Goal: Task Accomplishment & Management: Manage account settings

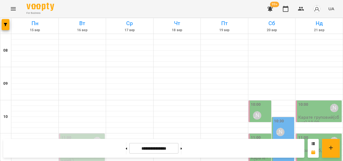
scroll to position [307, 0]
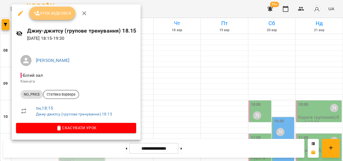
click at [56, 11] on span "Урок відбувся" at bounding box center [53, 13] width 38 height 7
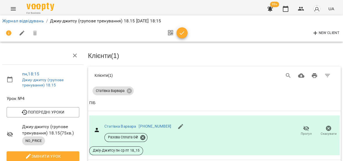
scroll to position [8, 0]
click at [182, 31] on icon "button" at bounding box center [182, 33] width 7 height 7
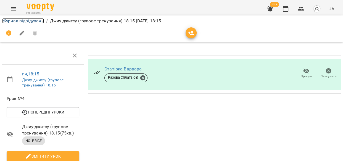
click at [22, 20] on link "Журнал відвідувань" at bounding box center [23, 20] width 42 height 5
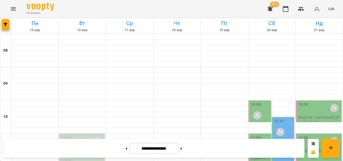
scroll to position [289, 0]
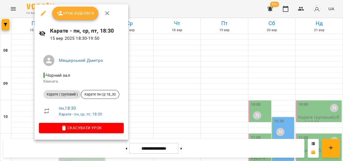
click at [84, 13] on span "Урок відбувся" at bounding box center [76, 13] width 38 height 7
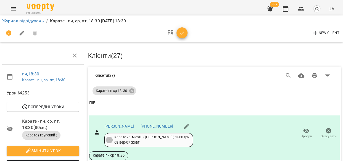
scroll to position [287, 0]
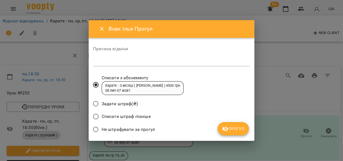
click at [232, 131] on span "Прогул" at bounding box center [233, 128] width 22 height 7
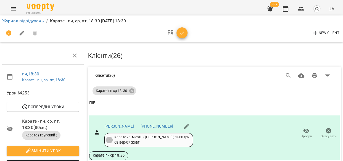
scroll to position [388, 0]
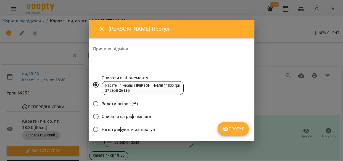
click at [236, 125] on span "Прогул" at bounding box center [233, 128] width 22 height 7
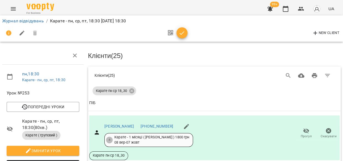
scroll to position [428, 0]
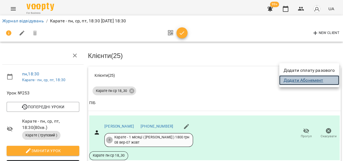
click at [301, 78] on link "Додати Абонемент" at bounding box center [309, 80] width 60 height 10
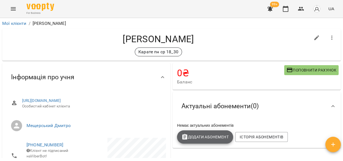
click at [189, 137] on span "Додати Абонемент" at bounding box center [204, 137] width 47 height 7
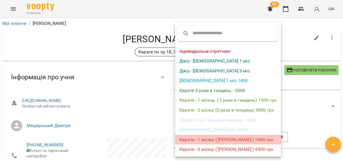
click at [222, 139] on li "Карате - 1 місяці ( [PERSON_NAME] ) 1800 грн" at bounding box center [228, 140] width 106 height 10
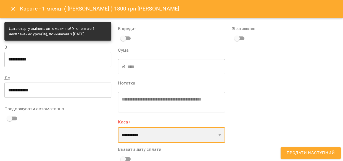
click at [211, 134] on select "**********" at bounding box center [171, 134] width 107 height 15
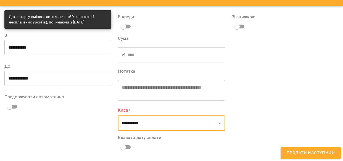
click at [233, 120] on div "Зі знижкою" at bounding box center [284, 83] width 113 height 153
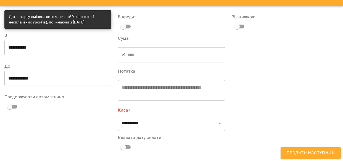
click at [299, 151] on span "Продати наступний" at bounding box center [310, 152] width 48 height 7
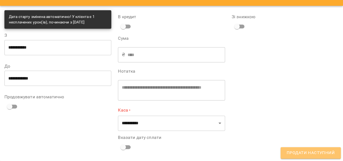
click at [313, 151] on span "Продати наступний" at bounding box center [310, 152] width 48 height 7
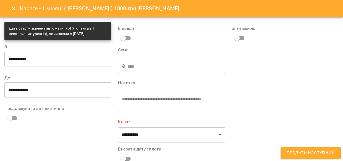
scroll to position [0, 0]
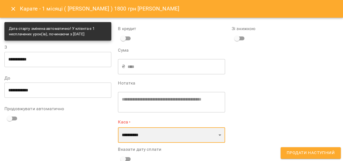
click at [216, 131] on select "**********" at bounding box center [171, 134] width 107 height 15
click at [118, 127] on select "**********" at bounding box center [171, 134] width 107 height 15
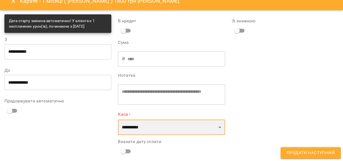
scroll to position [12, 0]
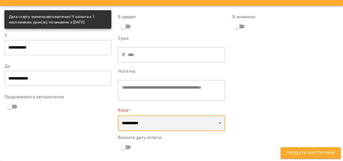
click at [217, 125] on select "**********" at bounding box center [171, 122] width 107 height 15
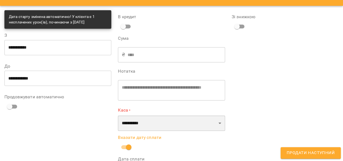
click at [213, 121] on select "**********" at bounding box center [171, 122] width 107 height 15
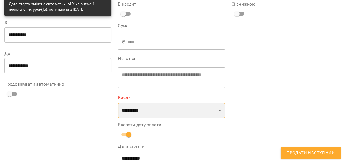
scroll to position [38, 0]
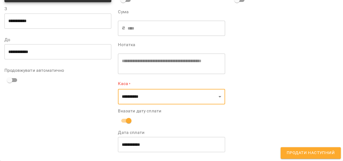
click at [296, 151] on span "Продати наступний" at bounding box center [310, 152] width 48 height 7
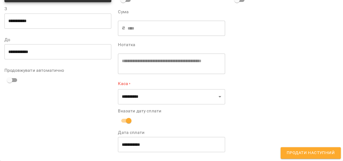
click at [301, 148] on button "Продати наступний" at bounding box center [310, 153] width 60 height 12
click at [301, 154] on span "Продати наступний" at bounding box center [310, 152] width 48 height 7
click at [299, 159] on div "Зі знижкою" at bounding box center [284, 69] width 113 height 179
click at [293, 150] on span "Продати наступний" at bounding box center [310, 152] width 48 height 7
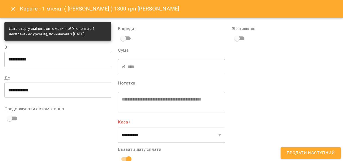
click at [87, 97] on input "**********" at bounding box center [57, 89] width 107 height 15
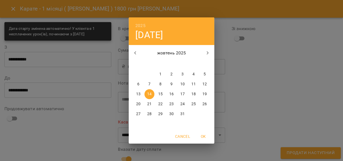
click at [130, 57] on button "button" at bounding box center [135, 52] width 13 height 13
click at [206, 47] on button "button" at bounding box center [207, 52] width 13 height 13
click at [182, 136] on span "Cancel" at bounding box center [182, 136] width 15 height 7
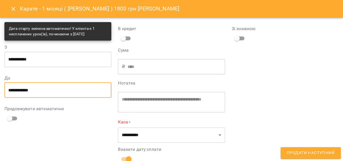
click at [39, 59] on input "**********" at bounding box center [57, 59] width 107 height 15
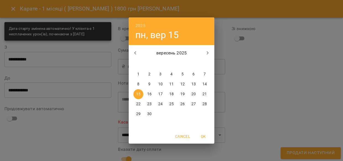
click at [246, 81] on div "2025 пн, вер 15 вересень 2025 пн вт ср чт пт сб нд 1 2 3 4 5 6 7 8 9 10 11 12 1…" at bounding box center [171, 80] width 343 height 161
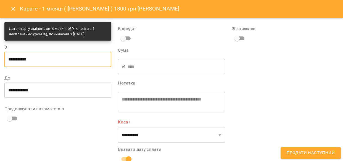
click at [35, 27] on div "Дата старту змінена автоматично! У клієнта є 1 несплачених урок(ів), починаючи …" at bounding box center [58, 31] width 98 height 15
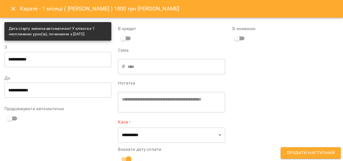
click at [24, 62] on input "**********" at bounding box center [57, 59] width 107 height 15
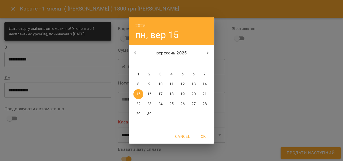
click at [253, 93] on div "2025 пн, вер 15 вересень 2025 пн вт ср чт пт сб нд 1 2 3 4 5 6 7 8 9 10 11 12 1…" at bounding box center [171, 80] width 343 height 161
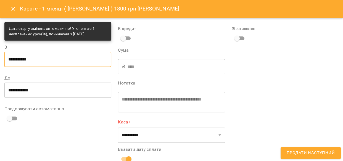
click at [63, 37] on div "Дата старту змінена автоматично! У клієнта є 1 несплачених урок(ів), починаючи …" at bounding box center [58, 31] width 98 height 15
click at [69, 39] on div "Дата старту змінена автоматично! У клієнта є 1 несплачених урок(ів), починаючи …" at bounding box center [58, 31] width 98 height 15
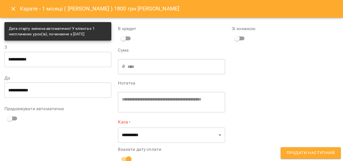
click at [81, 36] on div "Дата старту змінена автоматично! У клієнта є 1 несплачених урок(ів), починаючи …" at bounding box center [58, 31] width 98 height 15
click at [43, 58] on input "**********" at bounding box center [57, 59] width 107 height 15
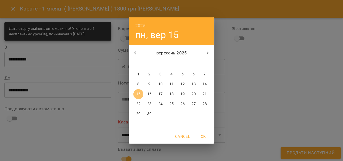
click at [135, 96] on span "15" at bounding box center [138, 94] width 10 height 6
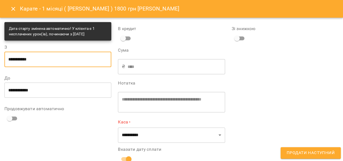
click at [41, 90] on input "**********" at bounding box center [57, 89] width 107 height 15
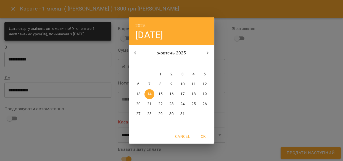
click at [145, 97] on div "14" at bounding box center [149, 94] width 11 height 10
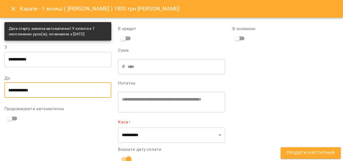
click at [300, 153] on span "Продати наступний" at bounding box center [310, 152] width 48 height 7
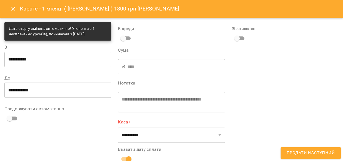
click at [14, 14] on button "Close" at bounding box center [13, 8] width 13 height 13
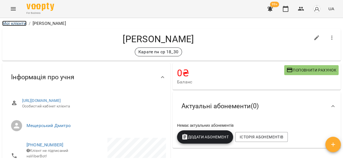
click at [15, 25] on link "Мої клієнти" at bounding box center [14, 23] width 24 height 5
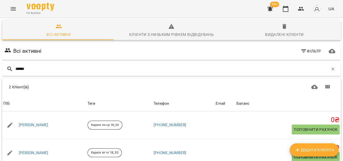
type input "******"
click at [44, 126] on link "Данілов Артем" at bounding box center [34, 125] width 30 height 6
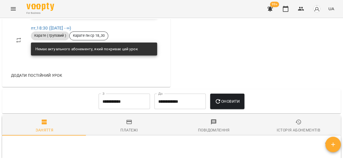
scroll to position [365, 0]
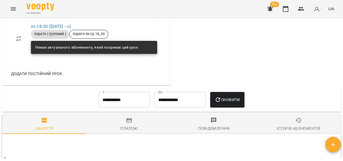
click at [296, 132] on span "Історія абонементів" at bounding box center [298, 124] width 78 height 15
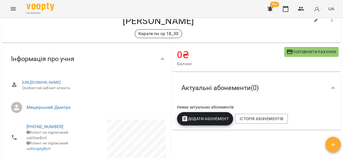
scroll to position [0, 0]
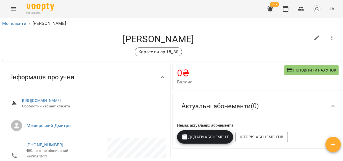
click at [215, 136] on span "Додати Абонемент" at bounding box center [204, 137] width 47 height 7
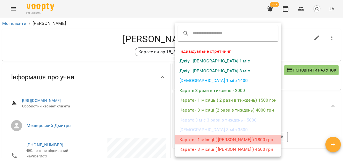
click at [216, 138] on li "Карате - 1 місяці ( Дмитро Мещерський ) 1800 грн" at bounding box center [228, 140] width 106 height 10
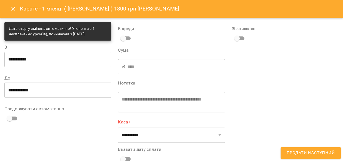
click at [12, 7] on icon "Close" at bounding box center [13, 9] width 7 height 7
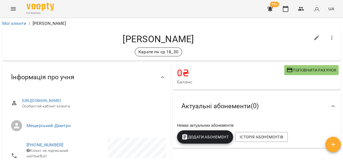
click at [285, 10] on icon "button" at bounding box center [285, 9] width 7 height 7
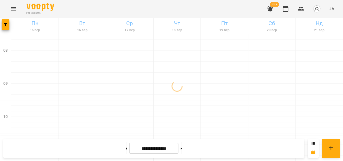
click at [273, 6] on span "99+" at bounding box center [274, 5] width 9 height 6
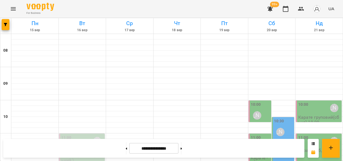
click at [271, 8] on icon "button" at bounding box center [270, 8] width 6 height 5
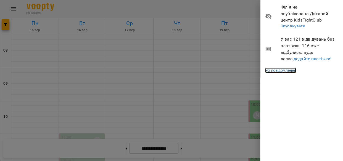
click at [276, 71] on link "Усі повідомлення" at bounding box center [280, 71] width 31 height 6
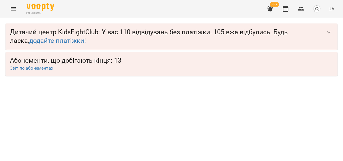
click at [113, 37] on span "Дитячий центр KidsFightClub : У вас 110 відвідувань без платіжки. 105 вже відбу…" at bounding box center [166, 36] width 312 height 17
click at [328, 30] on icon "button" at bounding box center [328, 32] width 7 height 7
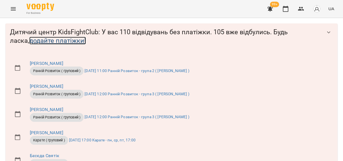
click at [52, 42] on link "додайте платіжки!" at bounding box center [57, 41] width 57 height 8
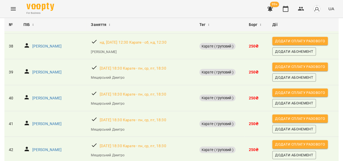
scroll to position [989, 0]
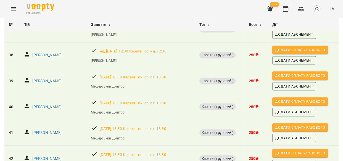
click at [289, 83] on span "Додати Абонемент" at bounding box center [294, 86] width 38 height 6
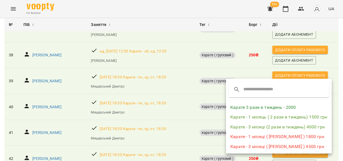
click at [270, 136] on li "Карате - 1 місяці ( Дмитро Мещерський ) 1800 грн" at bounding box center [279, 137] width 106 height 10
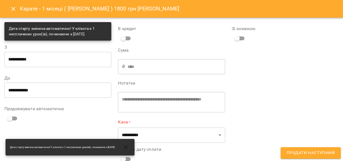
click at [82, 32] on div "Дата старту змінена автоматично! У клієнта є 1 несплачених урок(ів), починаючи …" at bounding box center [58, 31] width 98 height 15
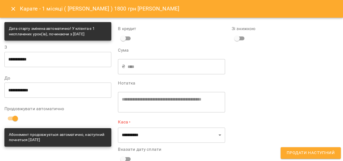
click at [23, 33] on div "Дата старту змінена автоматично! У клієнта є 1 несплачених урок(ів), починаючи …" at bounding box center [58, 31] width 98 height 15
click at [46, 37] on div "Дата старту змінена автоматично! У клієнта є 1 несплачених урок(ів), починаючи …" at bounding box center [58, 31] width 98 height 15
click at [41, 58] on input "**********" at bounding box center [57, 59] width 107 height 15
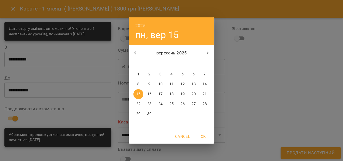
drag, startPoint x: 284, startPoint y: 76, endPoint x: 265, endPoint y: 81, distance: 19.1
click at [284, 76] on div "2025 пн, вер 15 вересень 2025 пн вт ср чт пт сб нд 1 2 3 4 5 6 7 8 9 10 11 12 1…" at bounding box center [171, 80] width 343 height 161
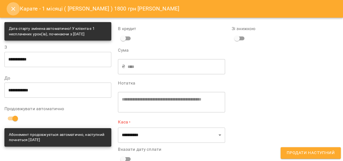
click at [10, 7] on icon "Close" at bounding box center [13, 9] width 7 height 7
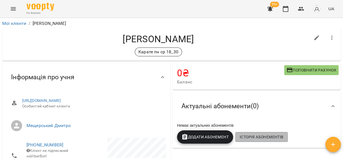
click at [273, 138] on span "Історія абонементів" at bounding box center [262, 137] width 44 height 7
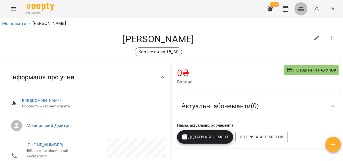
click at [296, 9] on button "button" at bounding box center [300, 8] width 13 height 13
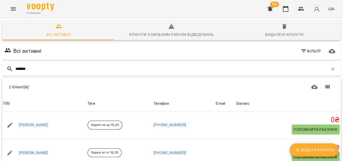
scroll to position [24, 0]
type input "*******"
click at [41, 122] on link "Данілов Артем" at bounding box center [34, 125] width 30 height 6
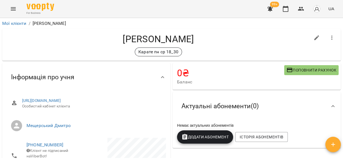
click at [314, 37] on icon "button" at bounding box center [316, 37] width 5 height 5
select select "**"
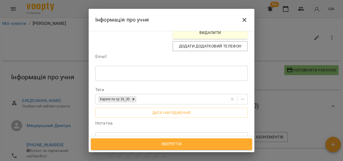
scroll to position [146, 0]
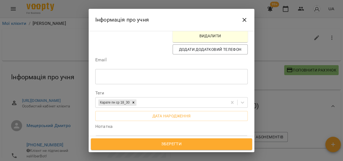
click at [173, 98] on div "Карате пн ср 18_30" at bounding box center [161, 102] width 132 height 9
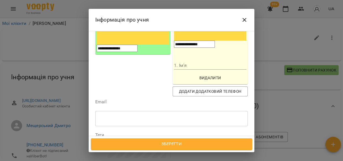
scroll to position [97, 0]
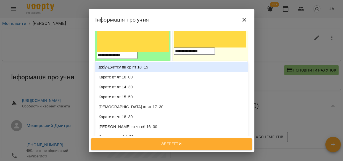
click at [154, 147] on div "Карате пн ср 18_30" at bounding box center [161, 151] width 132 height 9
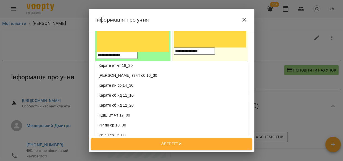
scroll to position [46, 0]
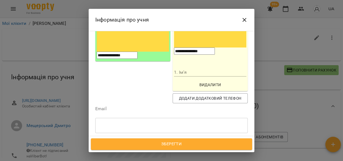
click at [249, 35] on div "**********" at bounding box center [172, 83] width 166 height 105
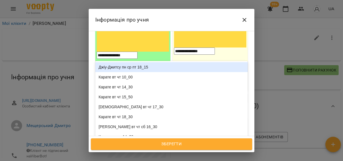
click at [166, 147] on div "Карате пн ср 18_30" at bounding box center [161, 151] width 132 height 9
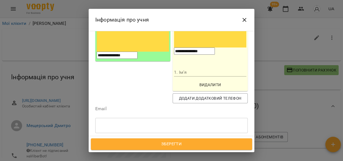
click at [194, 140] on span "Зберегти" at bounding box center [171, 143] width 149 height 7
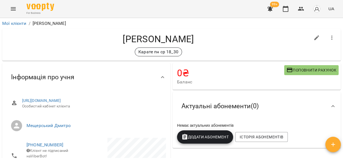
click at [218, 135] on span "Додати Абонемент" at bounding box center [204, 137] width 47 height 7
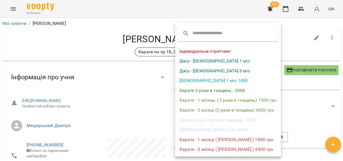
click at [221, 139] on li "Карате - 1 місяці ( [PERSON_NAME] ) 1800 грн" at bounding box center [228, 140] width 106 height 10
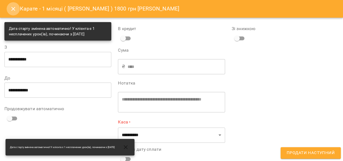
click at [14, 6] on icon "Close" at bounding box center [13, 9] width 7 height 7
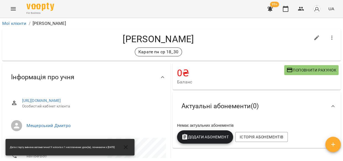
click at [271, 4] on span "99+" at bounding box center [274, 5] width 9 height 6
click at [269, 7] on icon "button" at bounding box center [270, 9] width 7 height 7
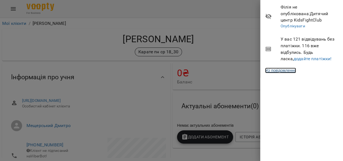
click at [279, 71] on link "Усі повідомлення" at bounding box center [280, 71] width 31 height 6
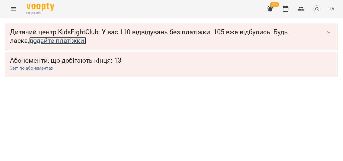
click at [48, 41] on link "додайте платіжки!" at bounding box center [57, 41] width 57 height 8
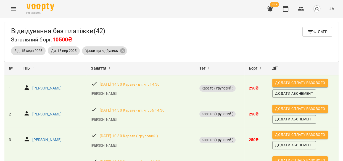
click at [65, 50] on span "До: 15 вер 2025" at bounding box center [64, 50] width 32 height 5
click at [39, 50] on span "Від: 15 серп 2025" at bounding box center [28, 50] width 34 height 5
click at [315, 30] on span "Фільтр" at bounding box center [317, 31] width 21 height 7
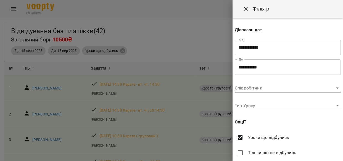
click at [282, 105] on body "For Business 99+ UA Відвідування без платіжки ( 42 ) Загальний борг: 10500₴ Філ…" at bounding box center [171, 89] width 343 height 179
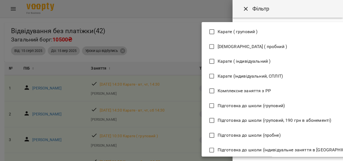
click at [232, 32] on span "Карате ( груповий )" at bounding box center [237, 31] width 40 height 7
type input "**********"
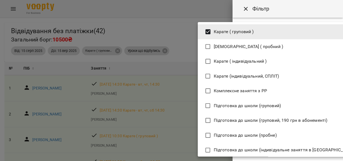
click at [221, 6] on div at bounding box center [171, 80] width 343 height 161
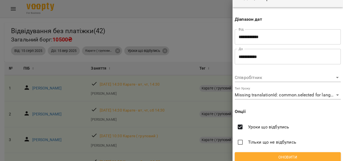
scroll to position [16, 0]
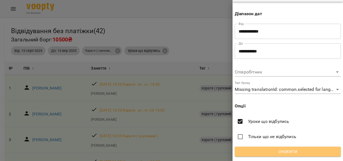
click at [299, 151] on span "Оновити" at bounding box center [287, 151] width 97 height 7
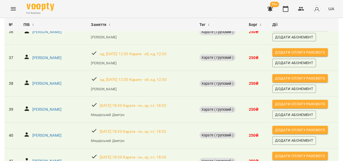
scroll to position [976, 0]
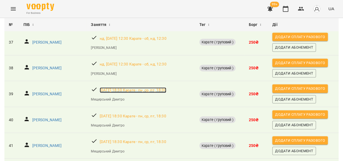
click at [142, 87] on p "пн, 15 вер 2025 18:30 Карате - пн, ср, пт, 18:30" at bounding box center [133, 90] width 66 height 6
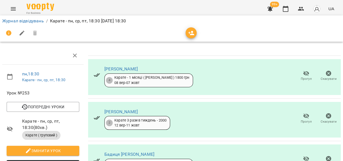
scroll to position [251, 0]
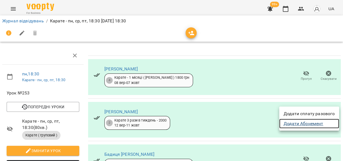
click at [312, 123] on link "Додати Абонемент" at bounding box center [309, 124] width 60 height 10
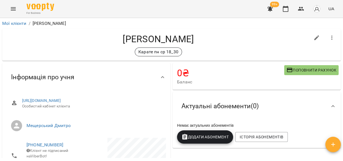
click at [196, 135] on span "Додати Абонемент" at bounding box center [204, 137] width 47 height 7
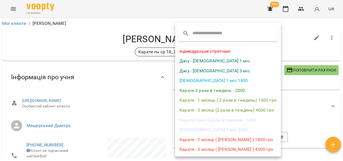
click at [251, 137] on li "Карате - 1 місяці ( [PERSON_NAME] ) 1800 грн" at bounding box center [228, 140] width 106 height 10
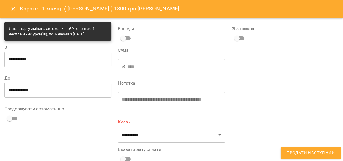
click at [77, 72] on div "**********" at bounding box center [57, 84] width 107 height 87
click at [88, 100] on div "**********" at bounding box center [57, 84] width 107 height 87
click at [134, 57] on div "Сума ₴ **** ​" at bounding box center [171, 62] width 107 height 28
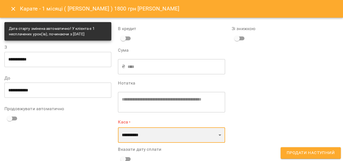
click at [215, 132] on select "**********" at bounding box center [171, 134] width 107 height 15
click at [118, 127] on select "**********" at bounding box center [171, 134] width 107 height 15
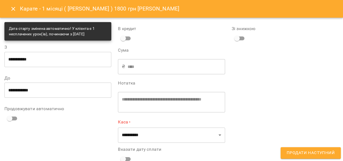
scroll to position [12, 0]
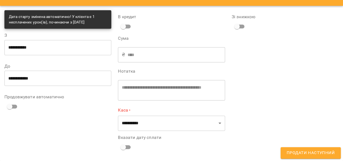
click at [298, 154] on span "Продати наступний" at bounding box center [310, 152] width 48 height 7
click at [298, 153] on span "Продати наступний" at bounding box center [310, 152] width 48 height 7
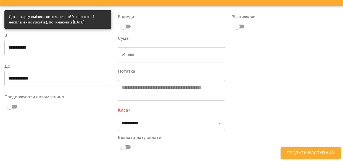
click at [298, 153] on span "Продати наступний" at bounding box center [310, 152] width 48 height 7
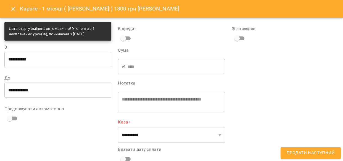
click at [69, 33] on div "Дата старту змінена автоматично! У клієнта є 1 несплачених урок(ів), починаючи …" at bounding box center [58, 31] width 98 height 15
click at [12, 9] on icon "Close" at bounding box center [13, 9] width 7 height 7
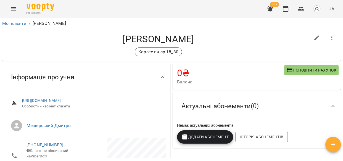
click at [206, 139] on span "Додати Абонемент" at bounding box center [204, 137] width 47 height 7
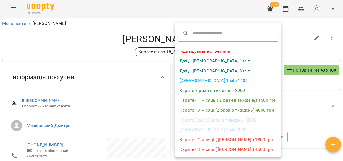
click at [342, 106] on div at bounding box center [171, 80] width 343 height 161
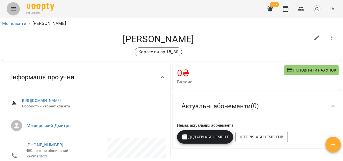
click at [15, 9] on icon "Menu" at bounding box center [13, 9] width 7 height 7
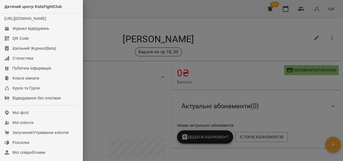
click at [221, 14] on div at bounding box center [171, 80] width 343 height 161
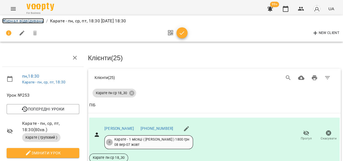
click at [11, 21] on link "Журнал відвідувань" at bounding box center [23, 20] width 42 height 5
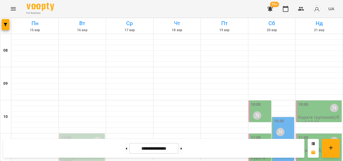
scroll to position [304, 0]
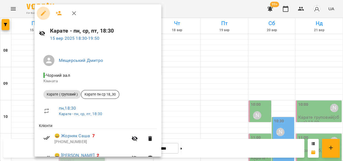
click at [43, 12] on icon "button" at bounding box center [43, 13] width 5 height 5
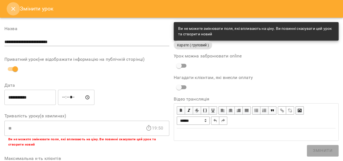
click at [16, 7] on icon "Close" at bounding box center [13, 9] width 7 height 7
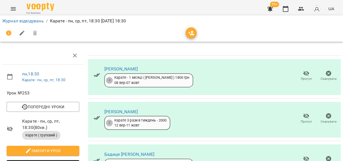
scroll to position [50, 0]
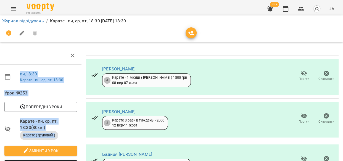
drag, startPoint x: 339, startPoint y: 42, endPoint x: 339, endPoint y: 47, distance: 4.1
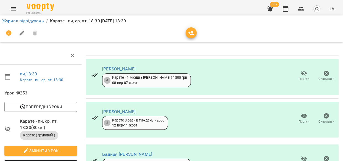
scroll to position [451, 2]
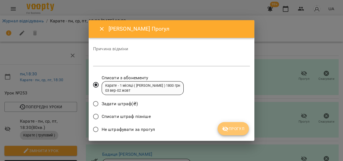
click at [230, 128] on span "Прогул" at bounding box center [233, 128] width 22 height 7
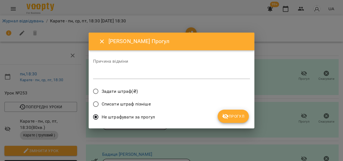
click at [243, 118] on span "Прогул" at bounding box center [233, 116] width 22 height 7
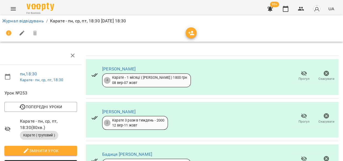
scroll to position [504, 2]
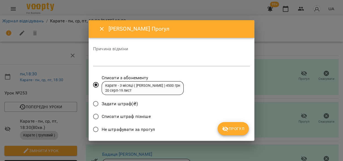
click at [240, 127] on span "Прогул" at bounding box center [233, 128] width 22 height 7
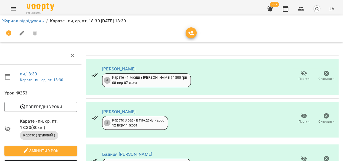
scroll to position [726, 2]
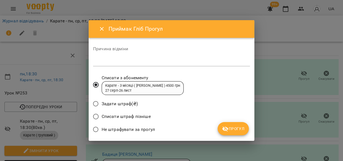
click at [233, 129] on span "Прогул" at bounding box center [233, 128] width 22 height 7
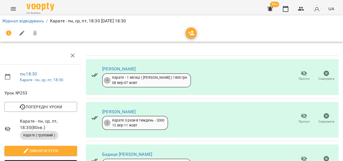
scroll to position [864, 2]
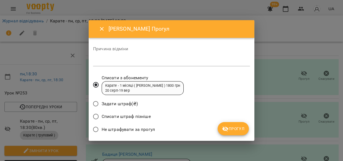
click at [238, 125] on span "Прогул" at bounding box center [233, 128] width 22 height 7
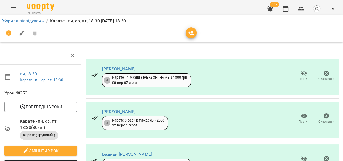
scroll to position [895, 2]
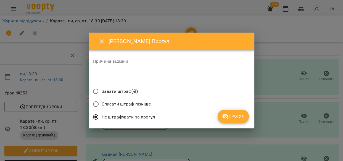
click at [235, 116] on span "Прогул" at bounding box center [233, 116] width 22 height 7
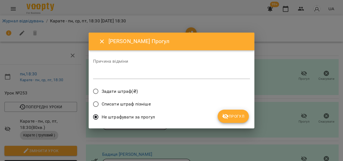
click at [235, 112] on button "Прогул" at bounding box center [232, 116] width 31 height 13
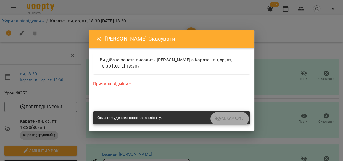
click at [221, 120] on div "Оплата буде компенсована клієнту." at bounding box center [171, 117] width 157 height 13
click at [218, 91] on div "Причина відміни * *" at bounding box center [171, 93] width 157 height 24
click at [132, 80] on div "Причина відміни * *" at bounding box center [171, 92] width 159 height 35
click at [134, 91] on div "Причина відміни * *" at bounding box center [171, 93] width 157 height 24
click at [126, 105] on div "Причина відміни * *" at bounding box center [171, 92] width 159 height 35
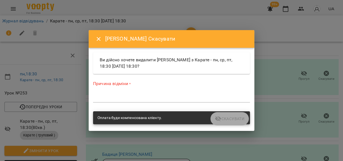
click at [121, 94] on div "*" at bounding box center [171, 98] width 157 height 9
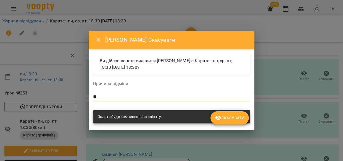
type textarea "*"
type textarea "**********"
click at [231, 116] on span "Скасувати" at bounding box center [230, 118] width 30 height 7
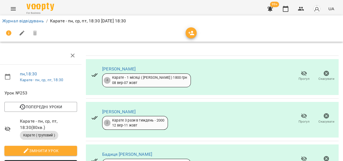
click at [303, 6] on icon "button" at bounding box center [300, 9] width 7 height 7
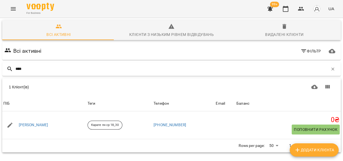
type input "****"
click at [43, 125] on link "Сличко Максим" at bounding box center [34, 125] width 30 height 6
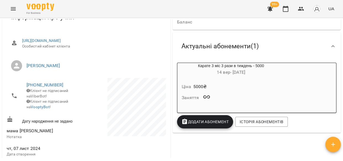
scroll to position [69, 0]
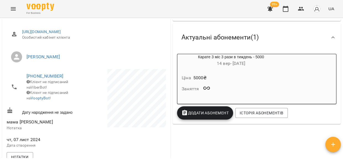
click at [263, 84] on div "Заняття" at bounding box center [230, 87] width 101 height 12
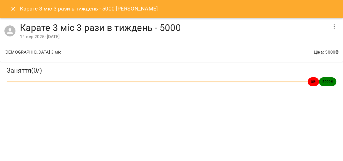
click at [332, 27] on icon "button" at bounding box center [334, 26] width 7 height 7
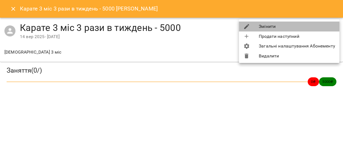
click at [315, 26] on li "Змінити" at bounding box center [289, 27] width 100 height 10
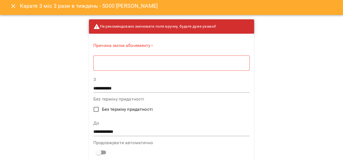
scroll to position [14, 0]
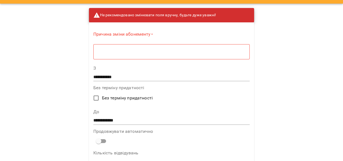
click at [126, 49] on textarea at bounding box center [171, 51] width 148 height 5
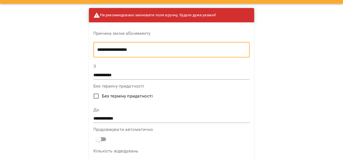
type textarea "**********"
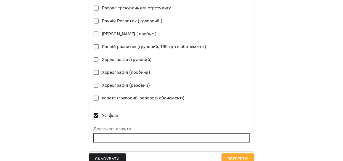
scroll to position [382, 0]
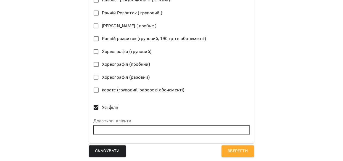
click at [227, 151] on span "Зберегти" at bounding box center [237, 150] width 20 height 7
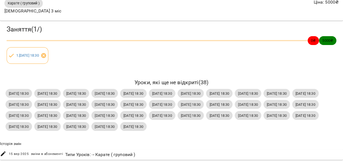
scroll to position [76, 0]
click at [329, 78] on h6 "Уроки, які ще не відкриті ( 38 )" at bounding box center [172, 82] width 332 height 9
drag, startPoint x: 337, startPoint y: 83, endPoint x: 335, endPoint y: 59, distance: 24.4
click at [335, 59] on div "Заняття ( 1 / ) 0 ₴ 5000 ₴ 1 . пн 15 вер 2025 18:30 Уроки, які ще не відкриті (…" at bounding box center [171, 89] width 347 height 142
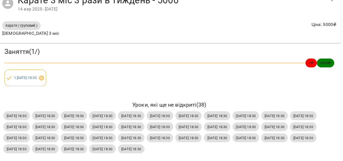
scroll to position [0, 2]
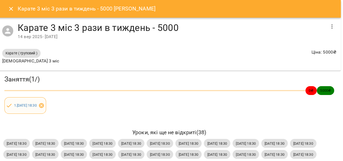
click at [17, 103] on span "1 . пн 15 вер 2025 18:30" at bounding box center [25, 105] width 29 height 5
click at [19, 105] on link "1 . пн 15 вер 2025 18:30" at bounding box center [25, 105] width 23 height 4
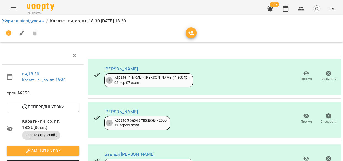
scroll to position [740, 0]
click at [12, 8] on icon "Menu" at bounding box center [13, 9] width 7 height 7
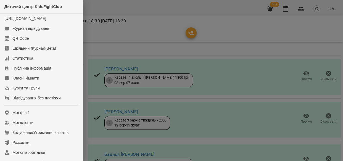
click at [273, 14] on div at bounding box center [171, 80] width 343 height 161
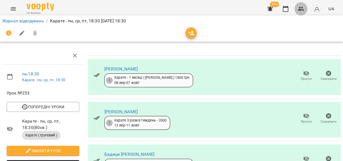
click at [301, 8] on icon "button" at bounding box center [300, 9] width 7 height 7
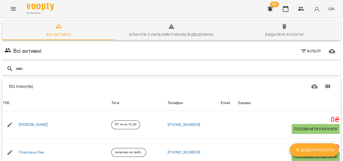
click at [103, 68] on input "text" at bounding box center [176, 68] width 323 height 9
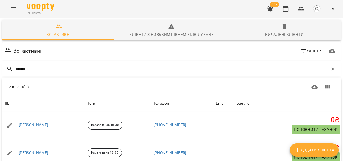
type input "*******"
click at [39, 124] on link "Данілов Артем" at bounding box center [34, 125] width 30 height 6
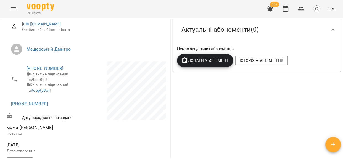
scroll to position [88, 0]
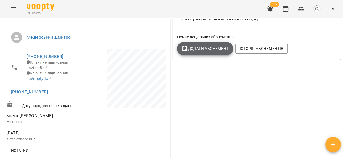
click at [182, 47] on icon "button" at bounding box center [184, 49] width 5 height 6
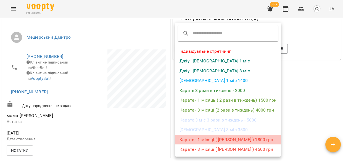
click at [222, 139] on li "Карате - 1 місяці ( Дмитро Мещерський ) 1800 грн" at bounding box center [228, 140] width 106 height 10
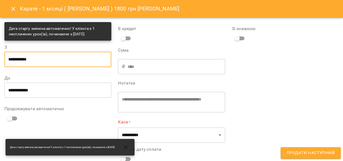
click at [26, 60] on input "**********" at bounding box center [57, 59] width 107 height 15
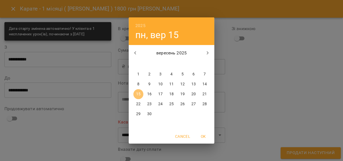
click at [138, 95] on p "15" at bounding box center [138, 94] width 4 height 6
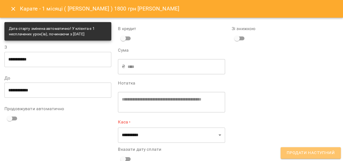
click at [316, 153] on span "Продати наступний" at bounding box center [310, 152] width 48 height 7
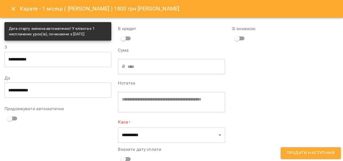
click at [316, 152] on span "Продати наступний" at bounding box center [310, 152] width 48 height 7
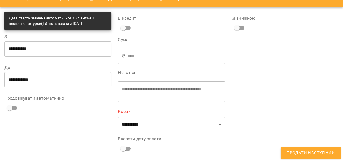
scroll to position [12, 0]
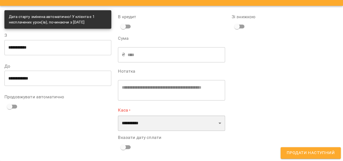
click at [188, 123] on select "**********" at bounding box center [171, 122] width 107 height 15
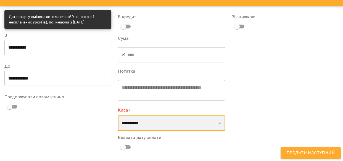
click at [188, 123] on select "**********" at bounding box center [171, 122] width 107 height 15
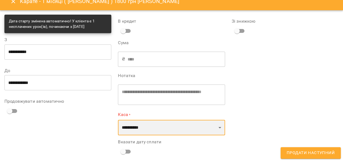
scroll to position [0, 0]
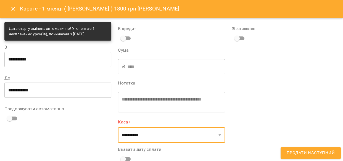
click at [299, 153] on span "Продати наступний" at bounding box center [310, 152] width 48 height 7
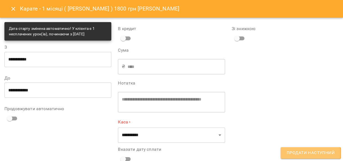
click at [298, 153] on span "Продати наступний" at bounding box center [310, 152] width 48 height 7
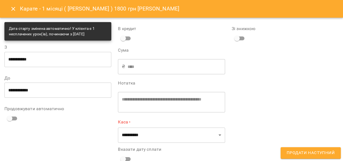
click at [298, 153] on span "Продати наступний" at bounding box center [310, 152] width 48 height 7
click at [298, 152] on span "Продати наступний" at bounding box center [310, 152] width 48 height 7
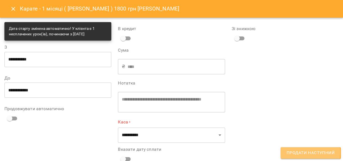
click at [299, 152] on span "Продати наступний" at bounding box center [310, 152] width 48 height 7
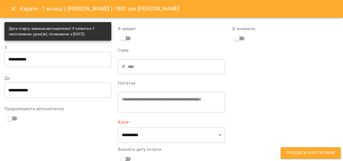
click at [299, 151] on span "Продати наступний" at bounding box center [310, 152] width 48 height 7
click at [15, 30] on div "Дата старту змінена автоматично! У клієнта є 1 несплачених урок(ів), починаючи …" at bounding box center [58, 31] width 98 height 15
click at [12, 7] on icon "Close" at bounding box center [13, 9] width 7 height 7
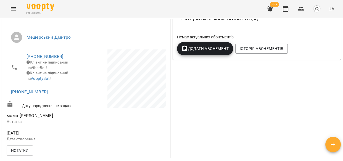
drag, startPoint x: 337, startPoint y: 52, endPoint x: 340, endPoint y: 41, distance: 11.0
click at [340, 41] on div "Мої клієнти / Данілов Артем Данілов Артем Карате пн ср 18_30 0 ₴ Баланс Поповни…" at bounding box center [171, 88] width 340 height 139
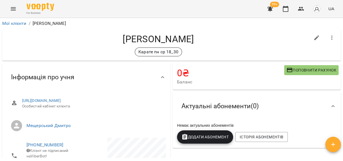
click at [313, 36] on icon "button" at bounding box center [316, 37] width 7 height 7
select select "**"
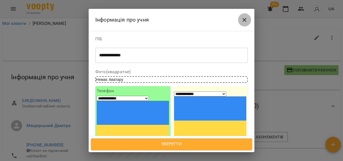
click at [243, 18] on icon "Close" at bounding box center [244, 20] width 7 height 7
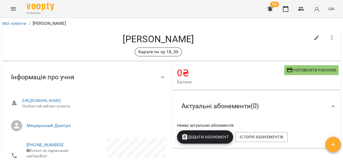
click at [310, 37] on button "button" at bounding box center [316, 37] width 13 height 13
select select "**"
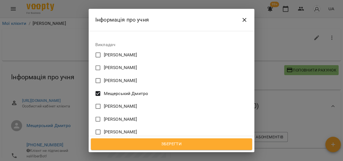
scroll to position [316, 0]
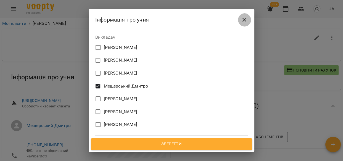
click at [243, 19] on icon "Close" at bounding box center [244, 20] width 4 height 4
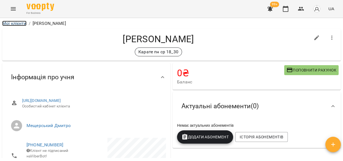
click at [22, 24] on link "Мої клієнти" at bounding box center [14, 23] width 24 height 5
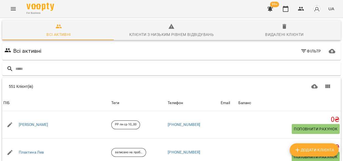
click at [283, 7] on icon "button" at bounding box center [285, 9] width 7 height 7
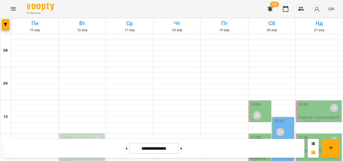
scroll to position [48, 0]
click at [81, 135] on div "11:00 Мещерський Дмитро" at bounding box center [82, 141] width 42 height 13
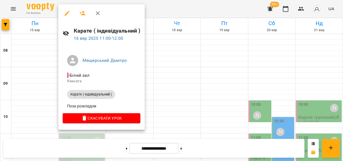
click at [69, 12] on icon "button" at bounding box center [67, 13] width 7 height 7
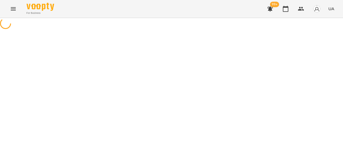
select select "**********"
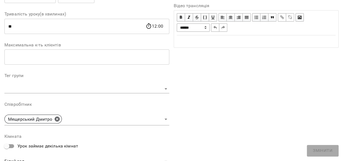
scroll to position [98, 0]
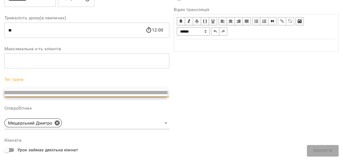
click at [163, 93] on li at bounding box center [85, 92] width 163 height 3
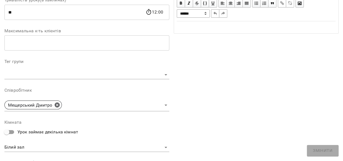
scroll to position [0, 0]
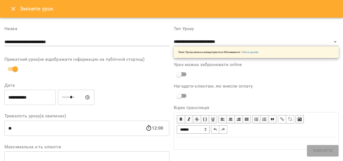
click at [13, 9] on icon "Close" at bounding box center [13, 9] width 4 height 4
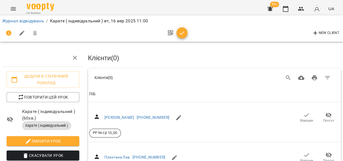
click at [76, 20] on p "Карате ( індивідуальний ) вт, 16 вер 2025 11:00" at bounding box center [99, 21] width 98 height 7
click at [183, 31] on icon "button" at bounding box center [182, 33] width 7 height 7
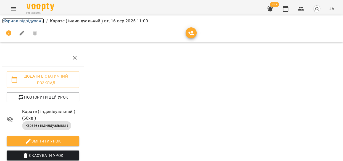
click at [18, 20] on link "Журнал відвідувань" at bounding box center [23, 20] width 42 height 5
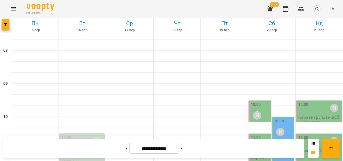
scroll to position [55, 0]
click at [258, 109] on div "Киричко Тарас" at bounding box center [257, 115] width 13 height 13
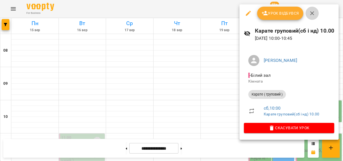
click at [311, 13] on icon "button" at bounding box center [312, 13] width 4 height 4
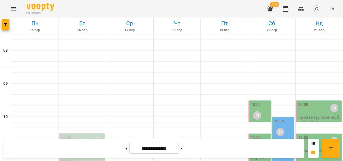
scroll to position [0, 0]
click at [330, 9] on span "UA" at bounding box center [331, 9] width 6 height 6
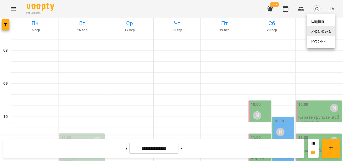
click at [317, 8] on div at bounding box center [171, 80] width 343 height 161
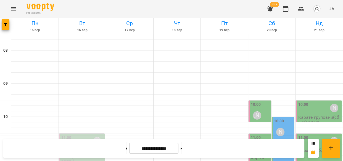
click at [316, 11] on img "button" at bounding box center [317, 9] width 8 height 8
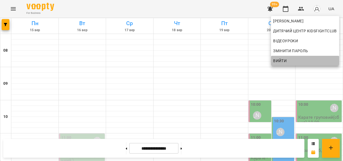
click at [298, 59] on span "Вийти" at bounding box center [305, 60] width 64 height 7
